Goal: Information Seeking & Learning: Check status

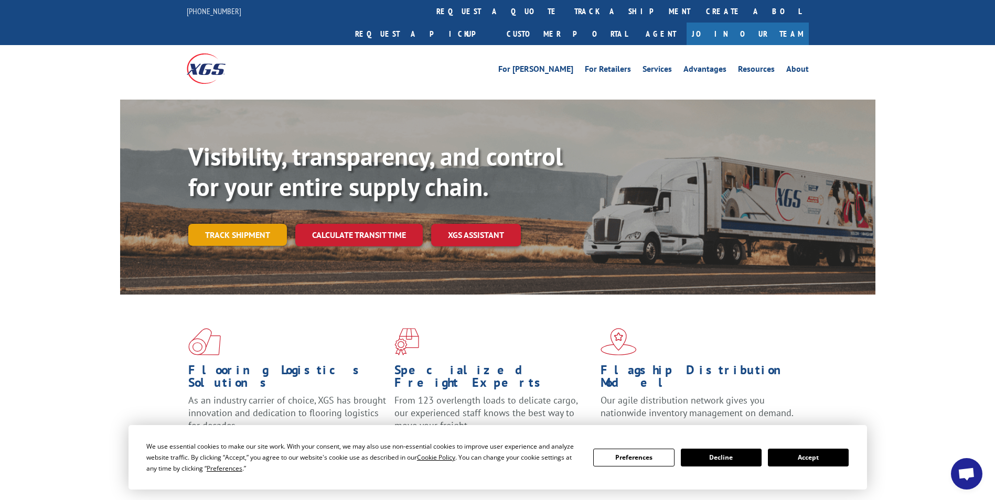
click at [243, 224] on link "Track shipment" at bounding box center [237, 235] width 99 height 22
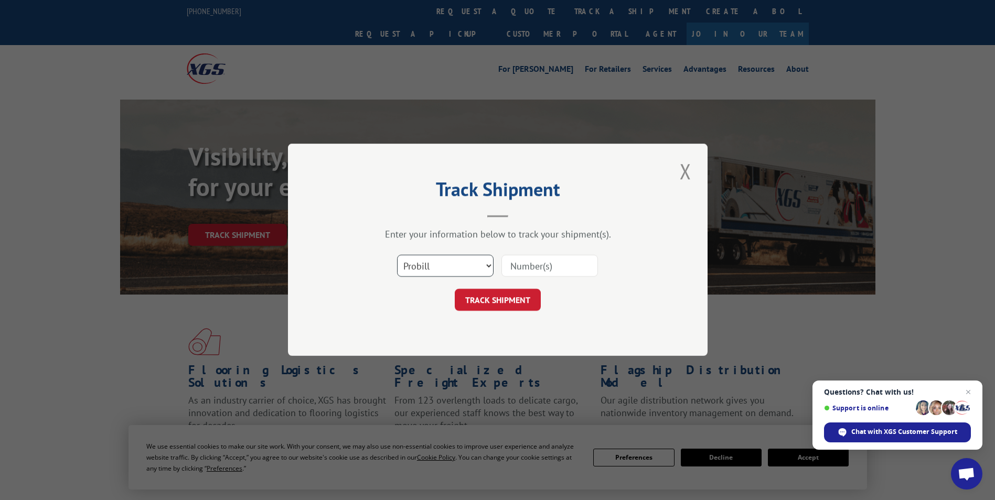
click at [488, 266] on select "Select category... Probill BOL PO" at bounding box center [445, 266] width 97 height 22
select select "bol"
click at [397, 255] on select "Select category... Probill BOL PO" at bounding box center [445, 266] width 97 height 22
click at [568, 267] on input at bounding box center [549, 266] width 97 height 22
type input "54386630"
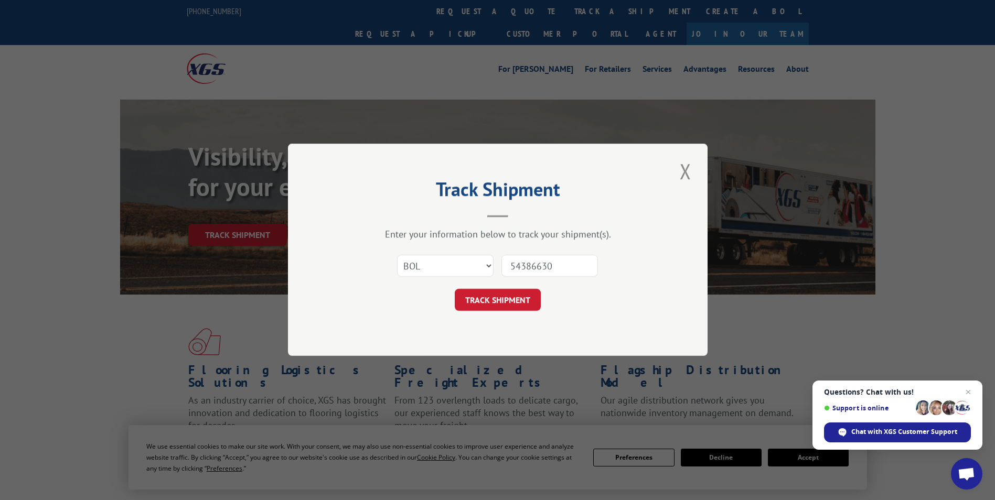
drag, startPoint x: 508, startPoint y: 303, endPoint x: 502, endPoint y: 305, distance: 6.8
click at [506, 304] on button "TRACK SHIPMENT" at bounding box center [498, 301] width 86 height 22
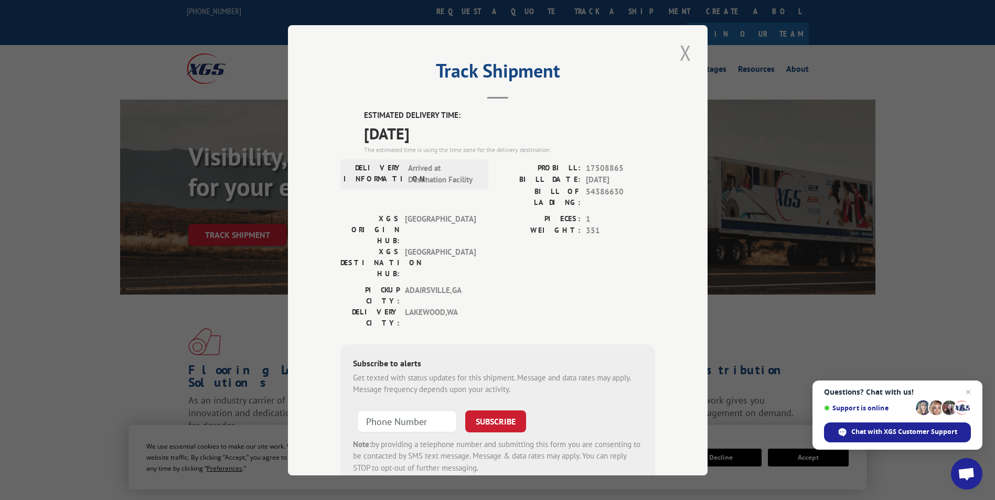
click at [687, 52] on button "Close modal" at bounding box center [686, 52] width 18 height 29
